Goal: Task Accomplishment & Management: Complete application form

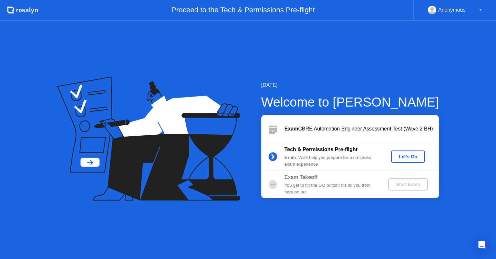
click at [407, 154] on div "Let's Go" at bounding box center [408, 156] width 29 height 5
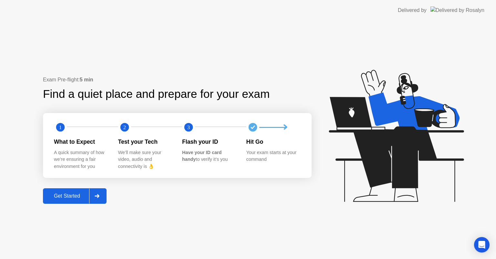
click at [71, 194] on div "Get Started" at bounding box center [67, 196] width 44 height 6
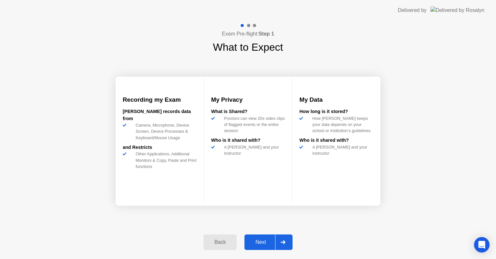
click at [263, 239] on div "Next" at bounding box center [260, 242] width 29 height 6
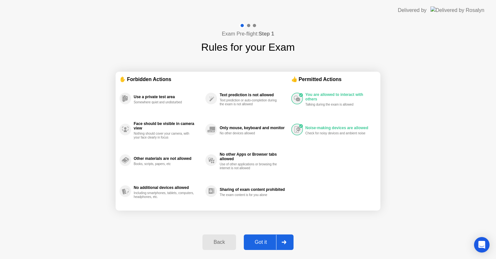
click at [262, 239] on div "Got it" at bounding box center [261, 242] width 30 height 6
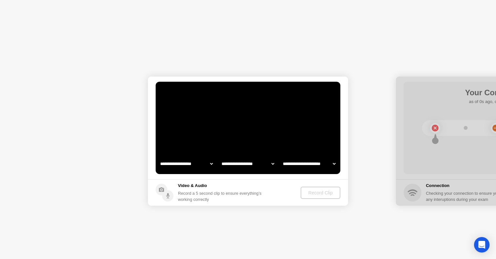
select select "**********"
select select "*******"
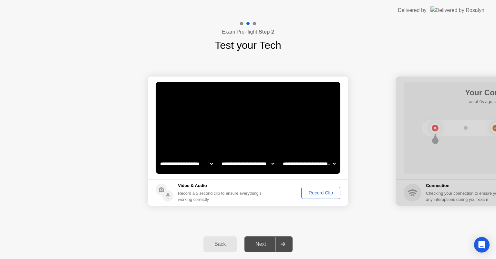
click at [327, 190] on div "Record Clip" at bounding box center [320, 192] width 35 height 5
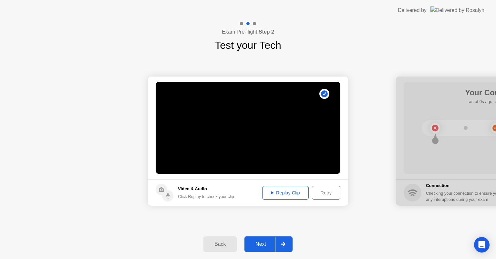
click at [290, 190] on div "Replay Clip" at bounding box center [285, 192] width 42 height 5
click at [281, 188] on button "Replay Clip" at bounding box center [285, 193] width 46 height 14
click at [261, 242] on div "Next" at bounding box center [260, 244] width 29 height 6
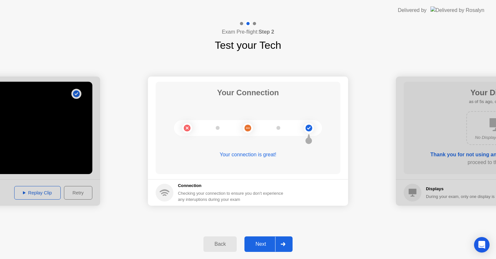
click at [262, 241] on div "Next" at bounding box center [260, 244] width 29 height 6
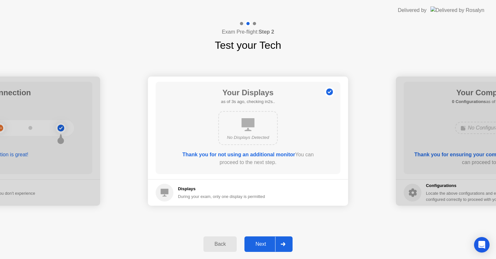
click at [262, 239] on button "Next" at bounding box center [268, 243] width 48 height 15
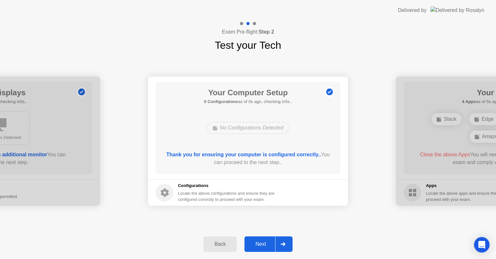
click at [263, 241] on div "Next" at bounding box center [260, 244] width 29 height 6
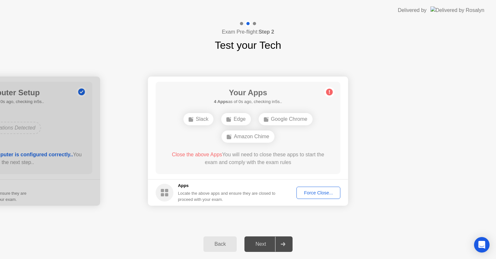
click at [321, 191] on div "Force Close..." at bounding box center [318, 192] width 39 height 5
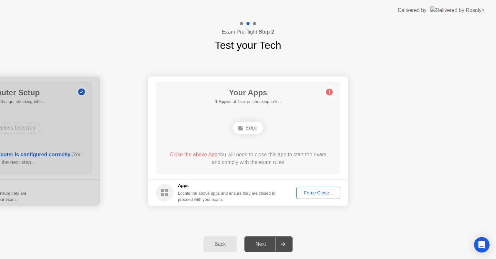
click at [245, 128] on div "Edge" at bounding box center [247, 128] width 29 height 12
click at [321, 190] on div "Force Close..." at bounding box center [318, 192] width 39 height 5
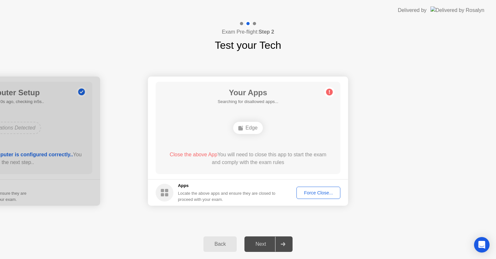
click at [248, 128] on div "Edge" at bounding box center [247, 128] width 29 height 12
click at [318, 190] on div "Force Close..." at bounding box center [318, 192] width 39 height 5
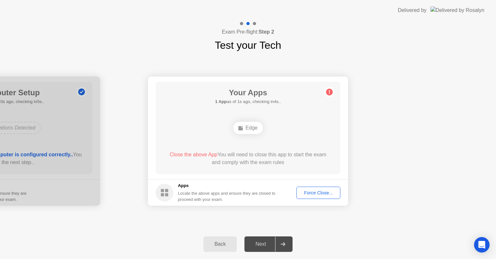
click at [318, 190] on div "Force Close..." at bounding box center [318, 192] width 39 height 5
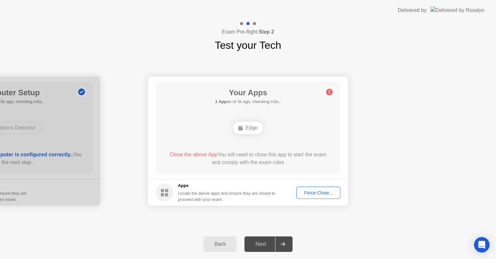
click at [221, 241] on div "Back" at bounding box center [219, 244] width 29 height 6
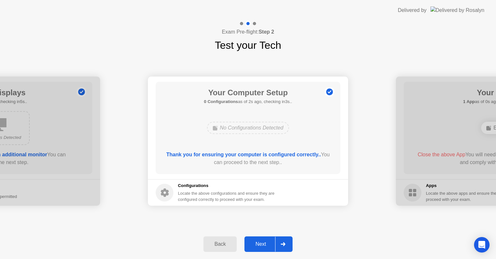
click at [261, 241] on div "Next" at bounding box center [260, 244] width 29 height 6
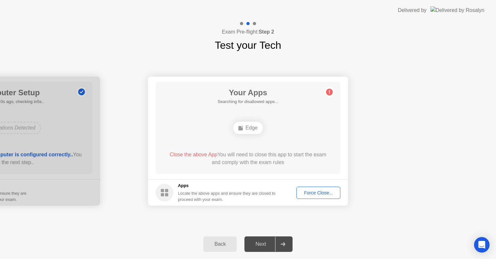
click at [261, 242] on div "Next" at bounding box center [260, 244] width 29 height 6
click at [251, 125] on div "Edge" at bounding box center [247, 128] width 29 height 12
click at [316, 190] on div "Force Close..." at bounding box center [318, 192] width 39 height 5
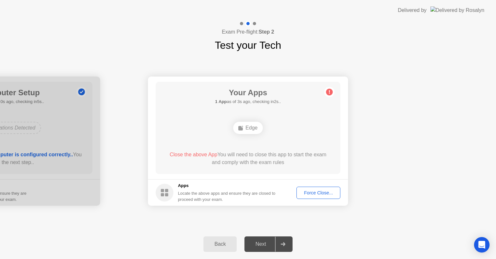
click at [256, 129] on div "Edge" at bounding box center [247, 128] width 29 height 12
click at [481, 241] on div "Open Intercom Messenger" at bounding box center [481, 244] width 17 height 17
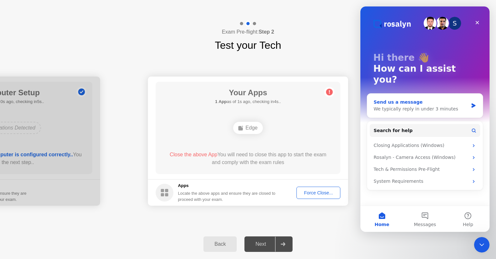
click at [416, 99] on div "Send us a message" at bounding box center [421, 102] width 95 height 7
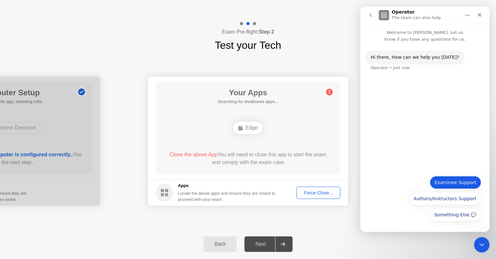
click at [460, 178] on button "Examinee Support" at bounding box center [455, 182] width 51 height 13
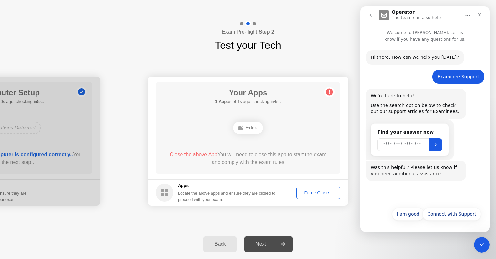
click at [396, 145] on input "Search" at bounding box center [403, 144] width 52 height 13
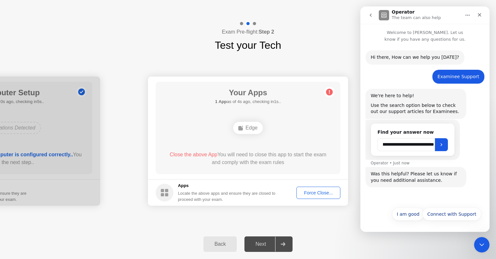
scroll to position [0, 26]
type input "**********"
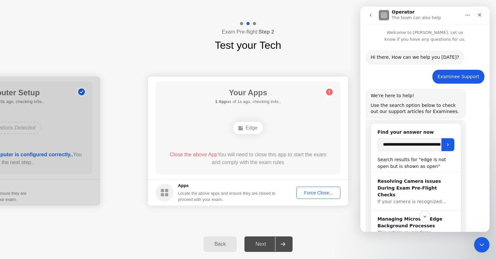
scroll to position [65, 0]
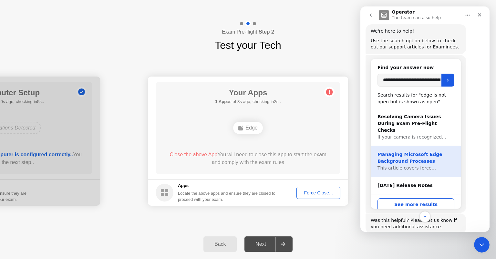
click at [406, 151] on div "Managing Microsoft Edge Background Processes" at bounding box center [415, 158] width 77 height 14
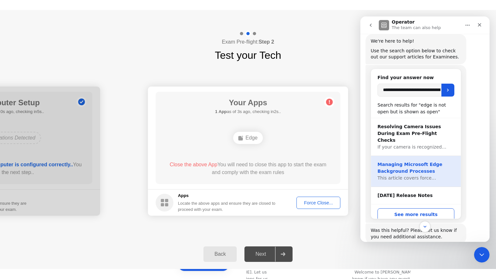
scroll to position [0, 0]
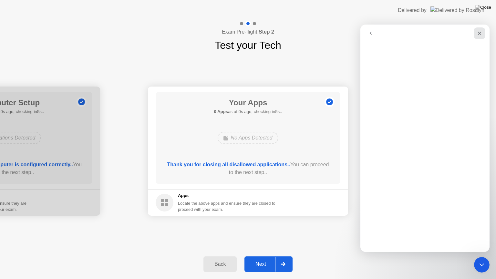
click at [479, 32] on icon "Close" at bounding box center [480, 34] width 4 height 4
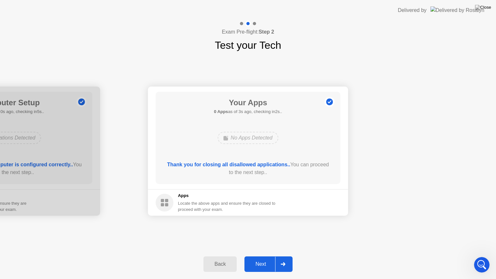
click at [262, 259] on div "Next" at bounding box center [260, 264] width 29 height 6
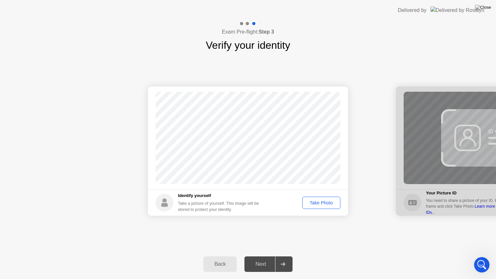
click at [325, 200] on div "Take Photo" at bounding box center [321, 202] width 34 height 5
click at [261, 259] on div "Next" at bounding box center [260, 264] width 29 height 6
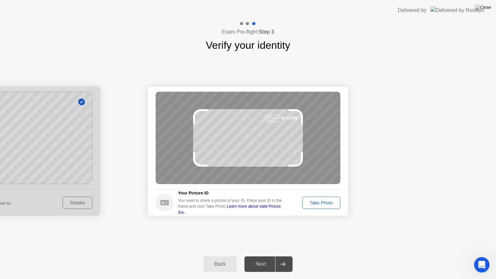
click at [331, 209] on footer "Your Picture ID You need to share a picture of your ID. Place your ID in the fr…" at bounding box center [248, 202] width 200 height 26
click at [324, 201] on div "Take Photo" at bounding box center [321, 202] width 34 height 5
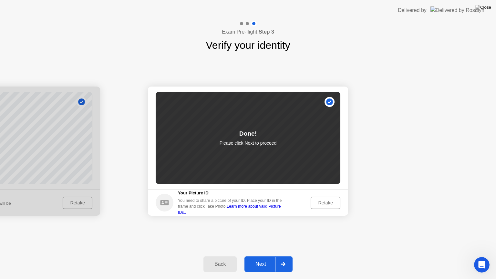
click at [264, 259] on div "Next" at bounding box center [260, 264] width 29 height 6
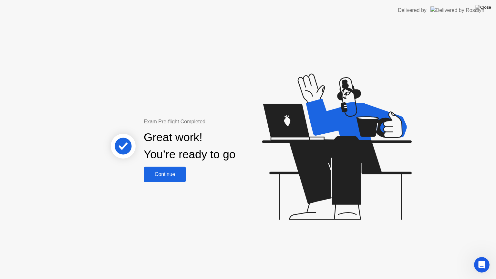
click at [166, 171] on div "Continue" at bounding box center [165, 174] width 38 height 6
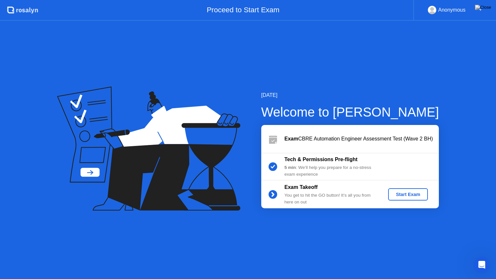
click at [411, 192] on div "Start Exam" at bounding box center [408, 194] width 35 height 5
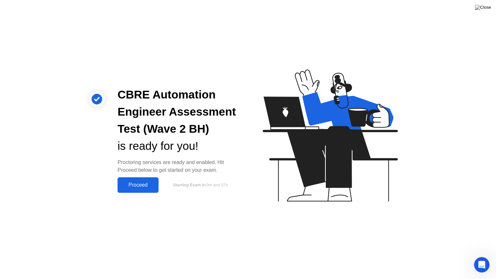
click at [139, 183] on div "Proceed" at bounding box center [137, 185] width 37 height 6
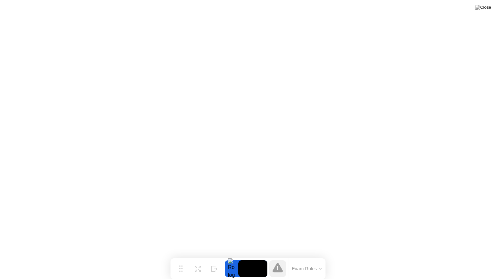
click at [277, 259] on icon at bounding box center [277, 268] width 1 height 5
click at [199, 259] on icon at bounding box center [199, 264] width 3 height 3
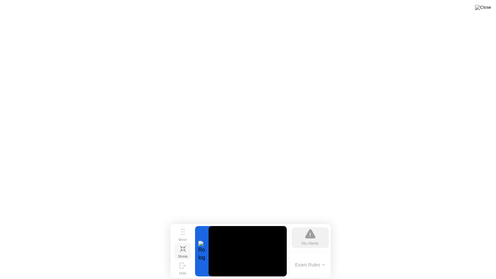
click at [318, 259] on button "Exam Rules" at bounding box center [310, 265] width 34 height 6
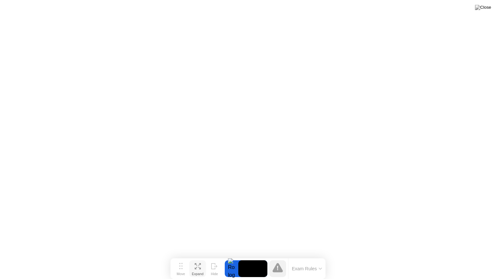
click at [276, 259] on icon at bounding box center [277, 267] width 10 height 9
click at [182, 259] on div "Move" at bounding box center [181, 274] width 8 height 4
click at [234, 259] on div at bounding box center [232, 268] width 14 height 17
click at [247, 259] on video at bounding box center [252, 268] width 29 height 17
drag, startPoint x: 250, startPoint y: 268, endPoint x: 230, endPoint y: 269, distance: 19.1
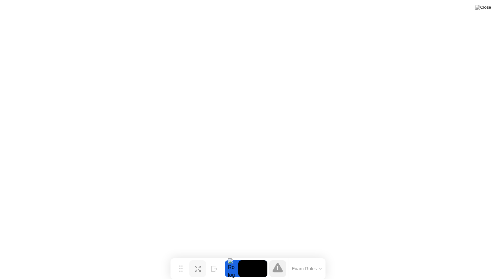
click at [230, 259] on div at bounding box center [246, 268] width 43 height 17
click at [278, 259] on icon at bounding box center [277, 268] width 1 height 4
click at [487, 6] on img at bounding box center [483, 7] width 16 height 5
click at [486, 7] on img at bounding box center [483, 7] width 16 height 5
